Goal: Check status

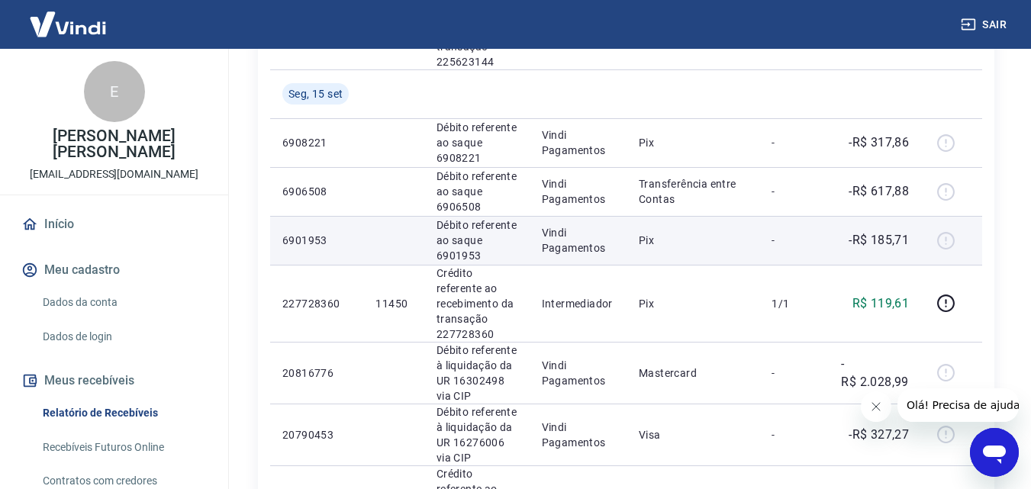
scroll to position [1069, 0]
